Goal: Check status: Check status

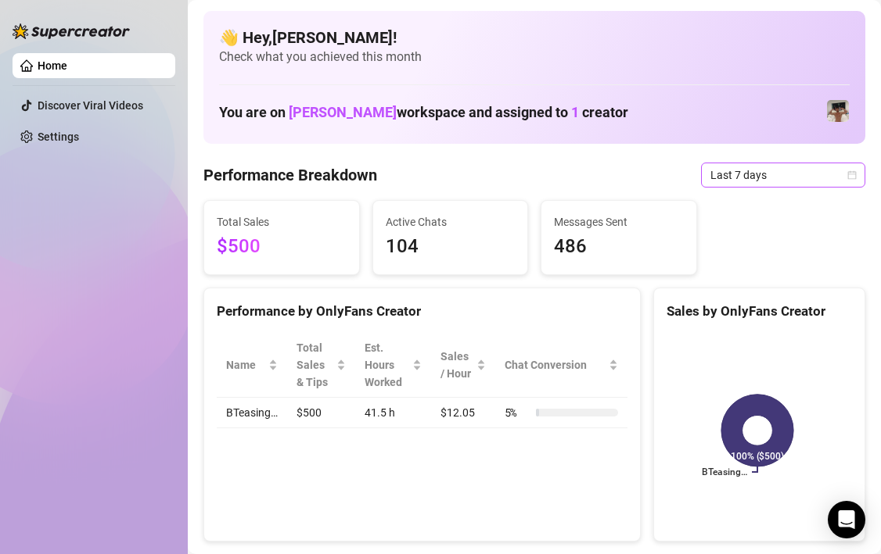
click at [843, 167] on span "Last 7 days" at bounding box center [782, 174] width 145 height 23
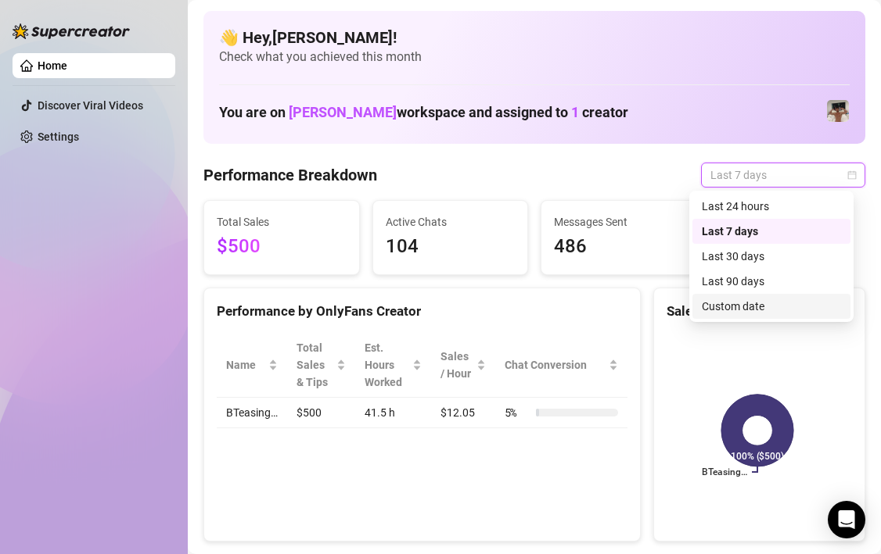
click at [741, 304] on div "Custom date" at bounding box center [770, 306] width 139 height 17
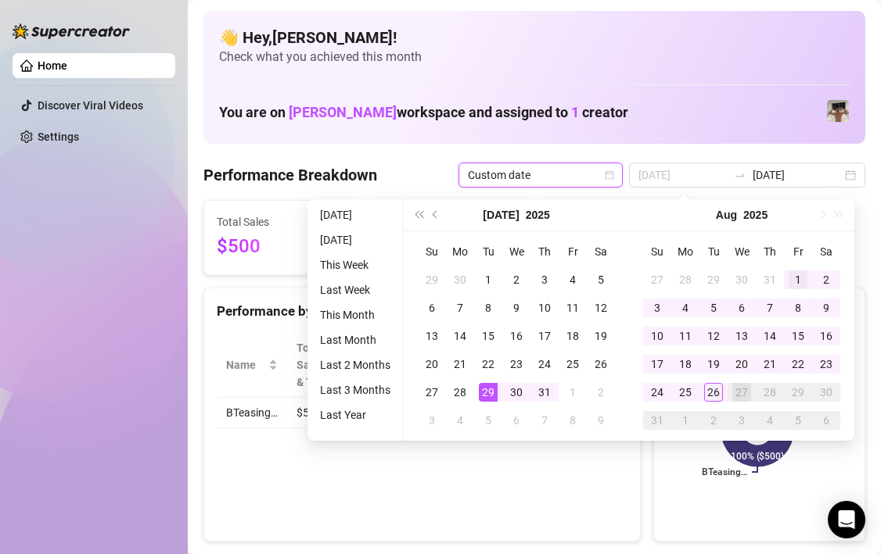
type input "2025-08-01"
drag, startPoint x: 798, startPoint y: 283, endPoint x: 788, endPoint y: 292, distance: 12.7
click at [798, 283] on div "1" at bounding box center [797, 280] width 19 height 19
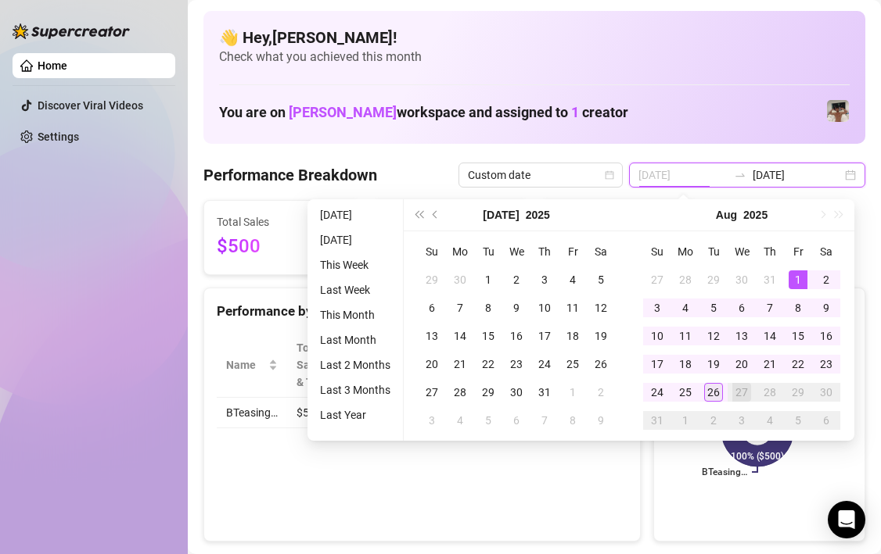
type input "2025-08-26"
click at [719, 386] on div "26" at bounding box center [713, 392] width 19 height 19
type input "2025-08-01"
type input "2025-08-26"
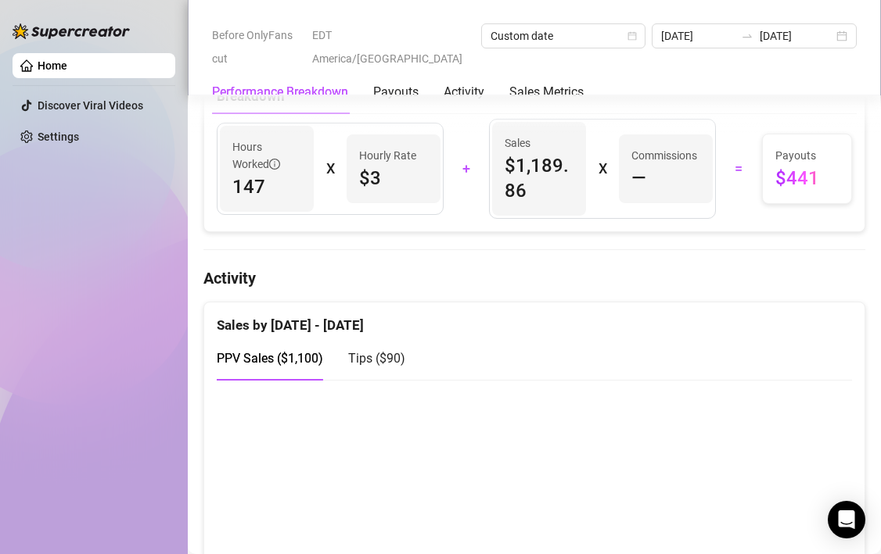
scroll to position [655, 0]
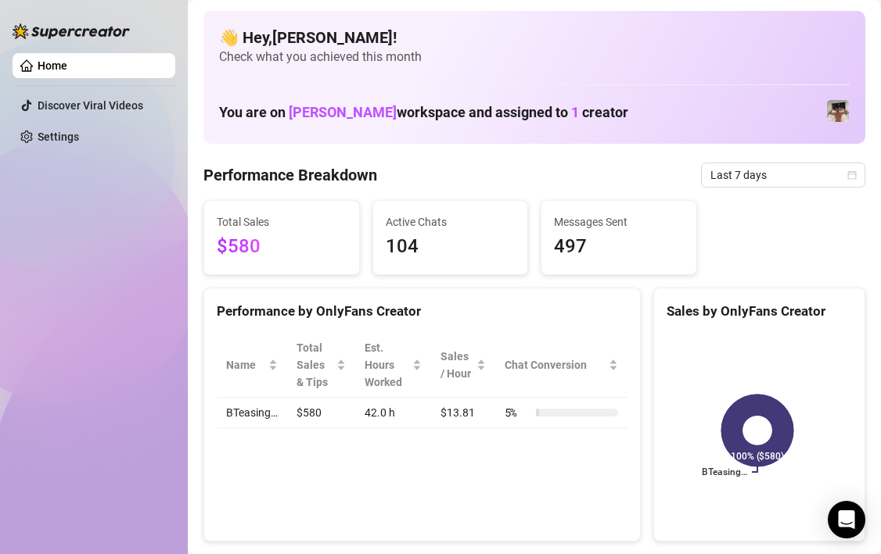
click at [395, 173] on div "Performance Breakdown Last 7 days" at bounding box center [534, 175] width 662 height 25
click at [847, 170] on icon "calendar" at bounding box center [851, 174] width 9 height 9
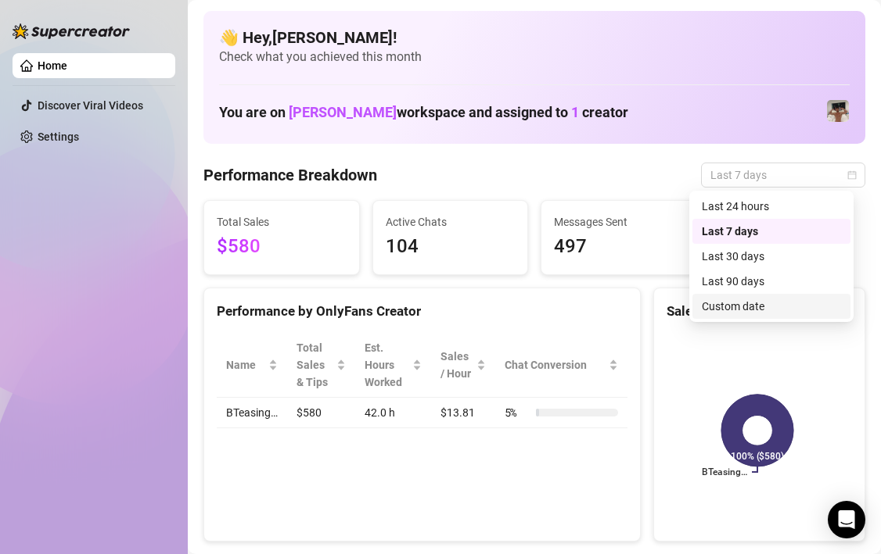
click at [729, 312] on div "Custom date" at bounding box center [770, 306] width 139 height 17
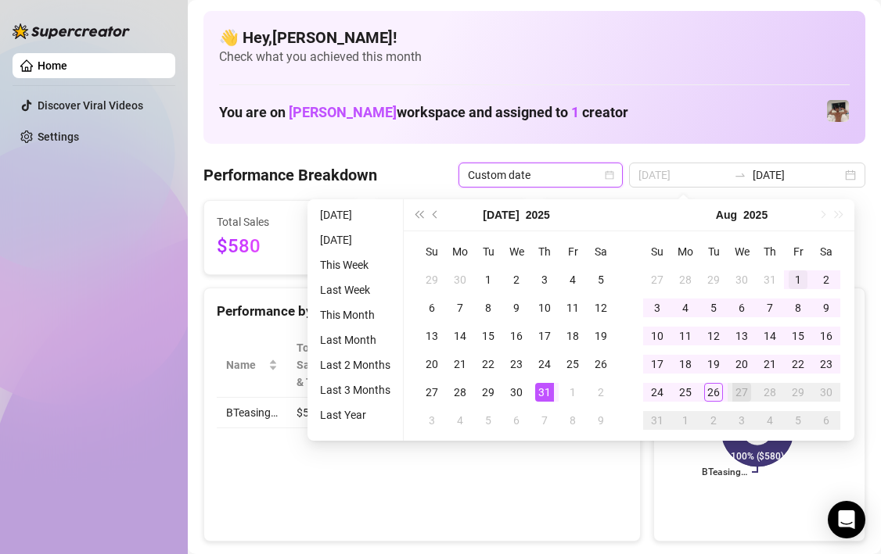
type input "2025-08-01"
click at [788, 275] on div "1" at bounding box center [797, 280] width 19 height 19
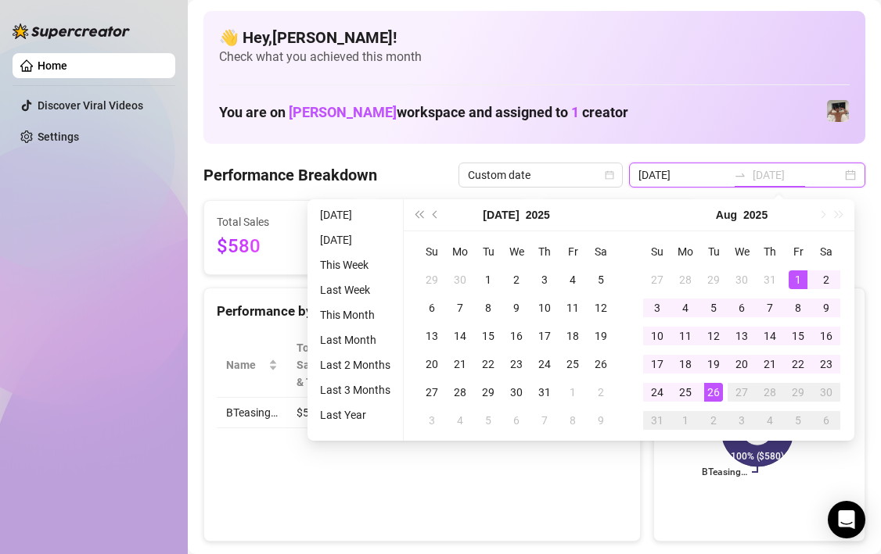
type input "2025-08-26"
click at [712, 389] on div "26" at bounding box center [713, 392] width 19 height 19
type input "2025-08-01"
type input "2025-08-26"
